Goal: Obtain resource: Download file/media

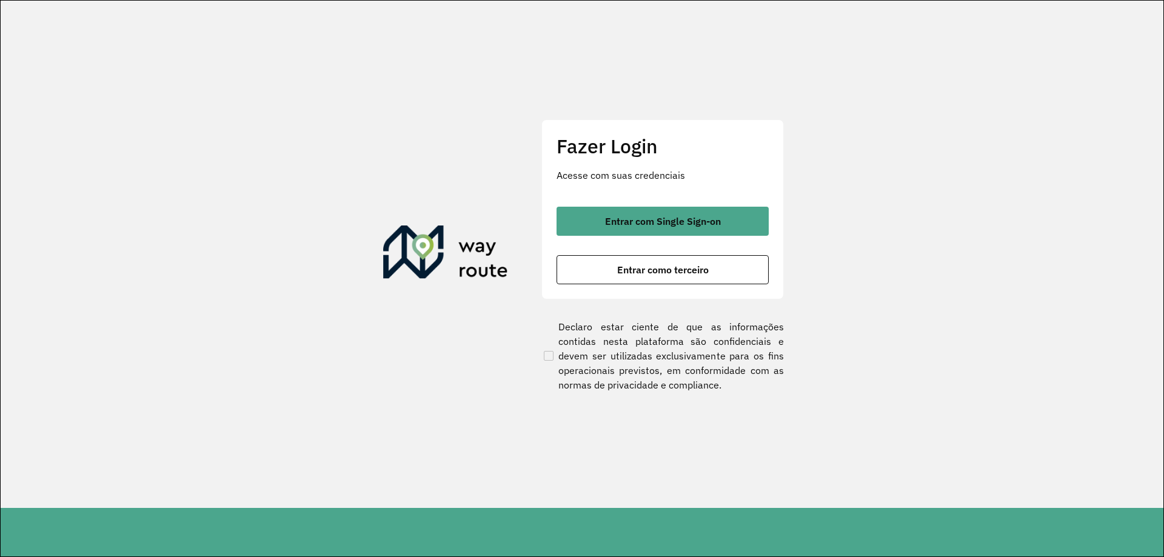
click at [682, 227] on button "Entrar com Single Sign-on" at bounding box center [663, 221] width 212 height 29
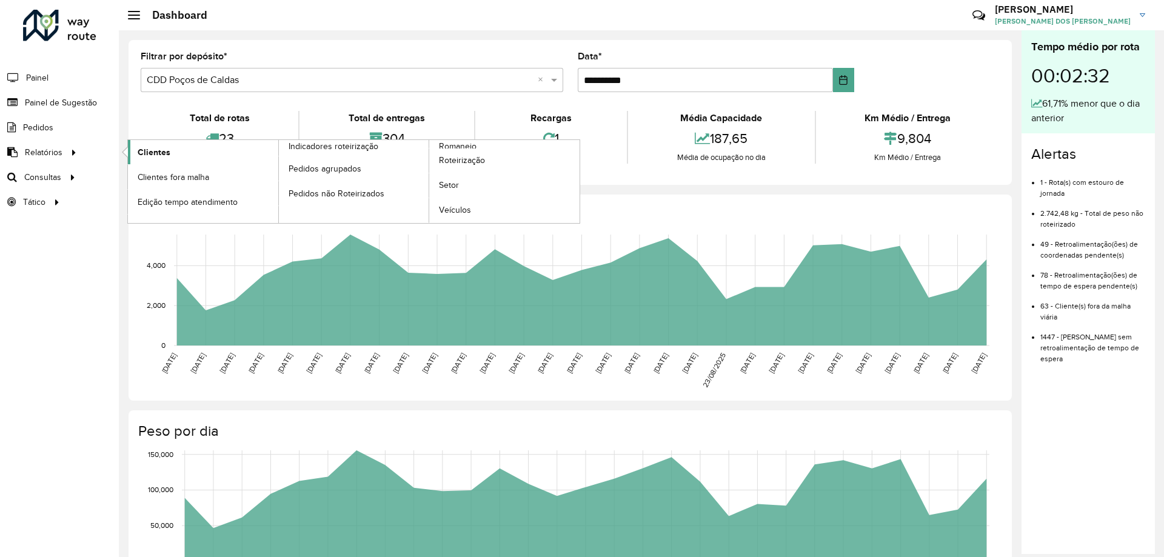
click at [226, 155] on link "Clientes" at bounding box center [203, 152] width 150 height 24
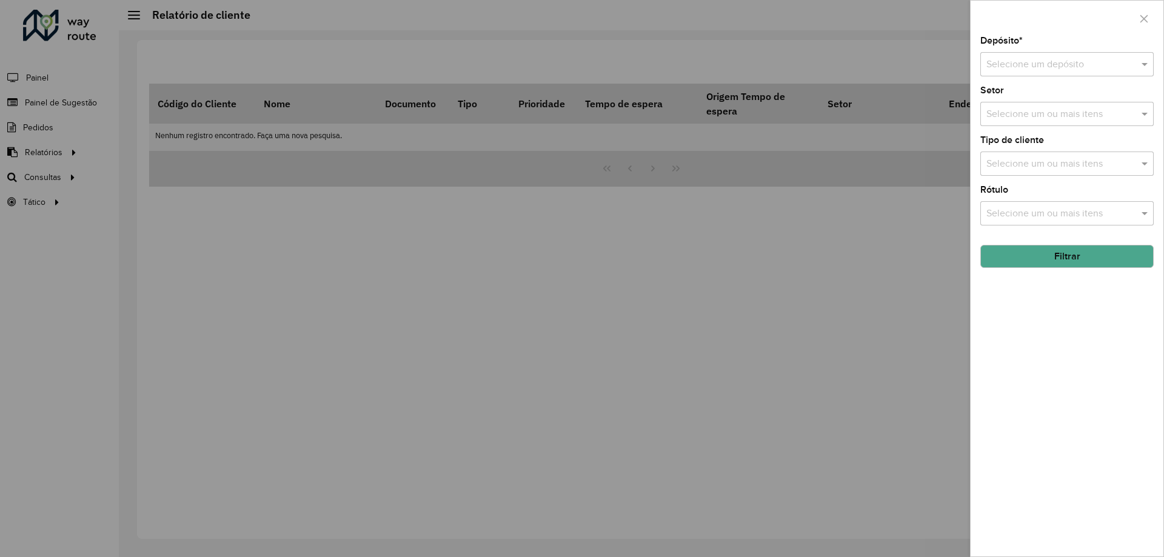
click at [1053, 68] on input "text" at bounding box center [1055, 65] width 137 height 15
click at [1023, 116] on span "CDD Poços de Caldas" at bounding box center [1032, 120] width 92 height 10
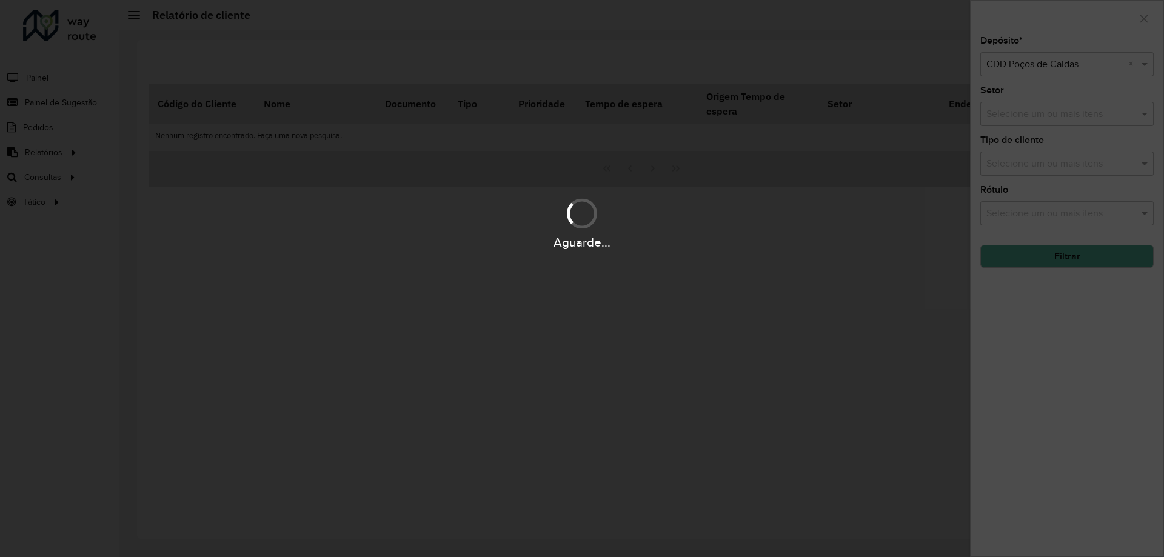
drag, startPoint x: 1065, startPoint y: 269, endPoint x: 1062, endPoint y: 263, distance: 6.8
click at [1064, 267] on div "Aguarde..." at bounding box center [582, 278] width 1164 height 557
click at [1062, 263] on div "Aguarde..." at bounding box center [582, 278] width 1164 height 557
click at [1062, 263] on button "Filtrar" at bounding box center [1067, 256] width 173 height 23
click at [1070, 257] on div "Aguarde..." at bounding box center [582, 278] width 1164 height 557
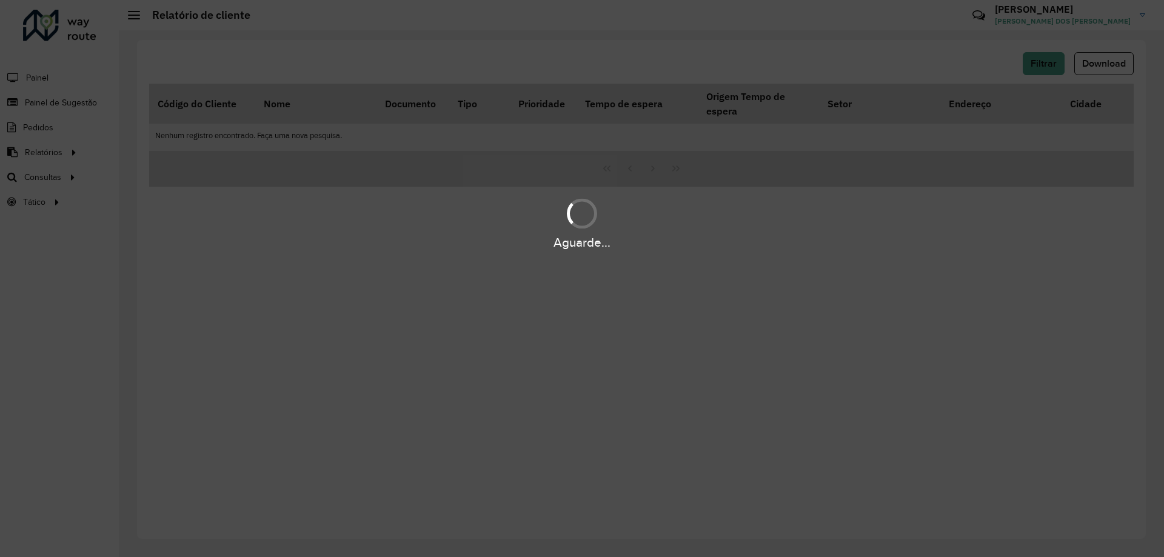
click at [1114, 69] on div "Aguarde..." at bounding box center [582, 278] width 1164 height 557
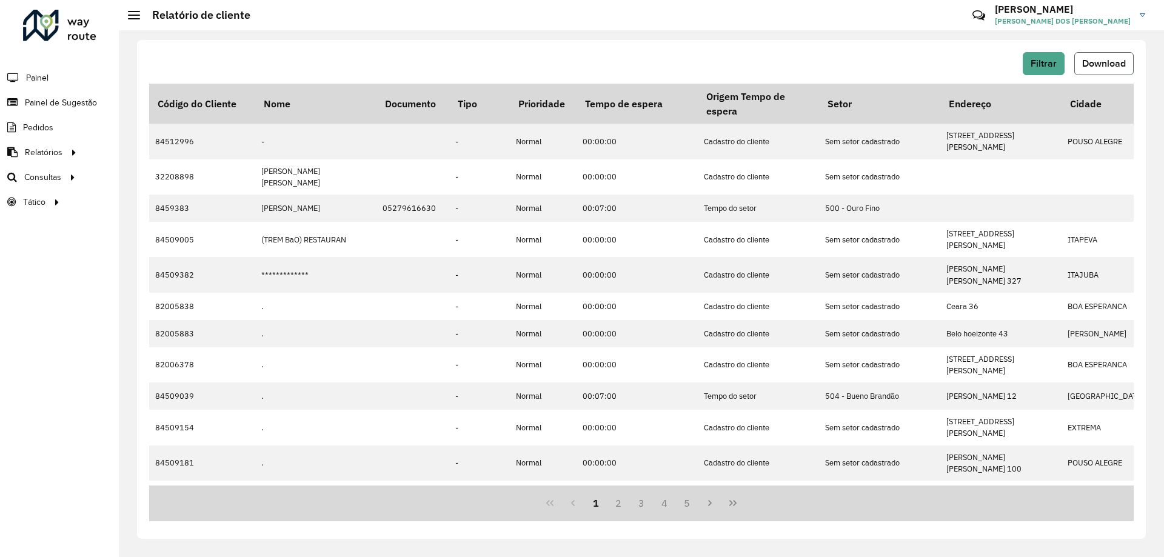
click at [1109, 71] on button "Download" at bounding box center [1104, 63] width 59 height 23
